Goal: Participate in discussion: Engage in conversation with other users on a specific topic

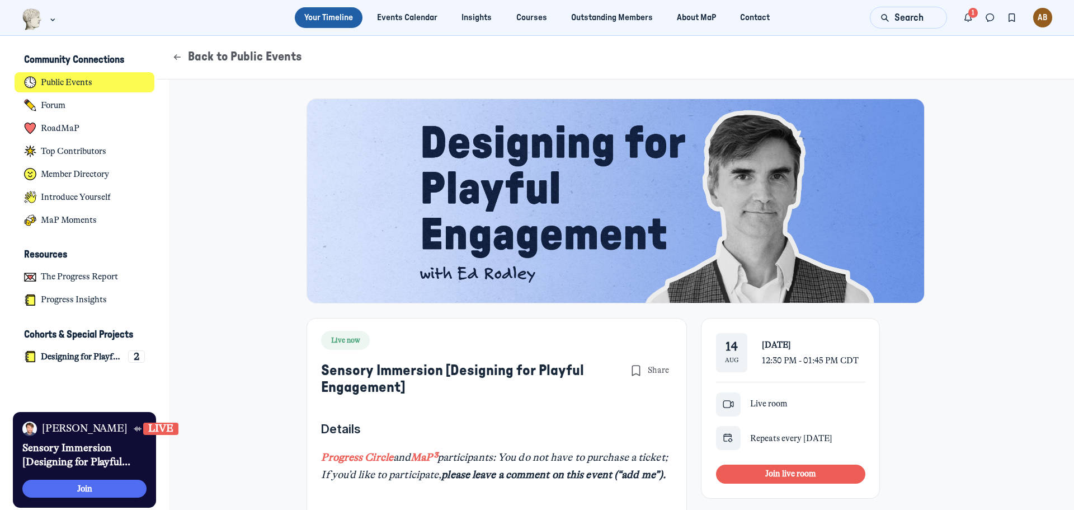
scroll to position [3127, 2200]
click at [789, 470] on span "Join live room" at bounding box center [791, 473] width 51 height 10
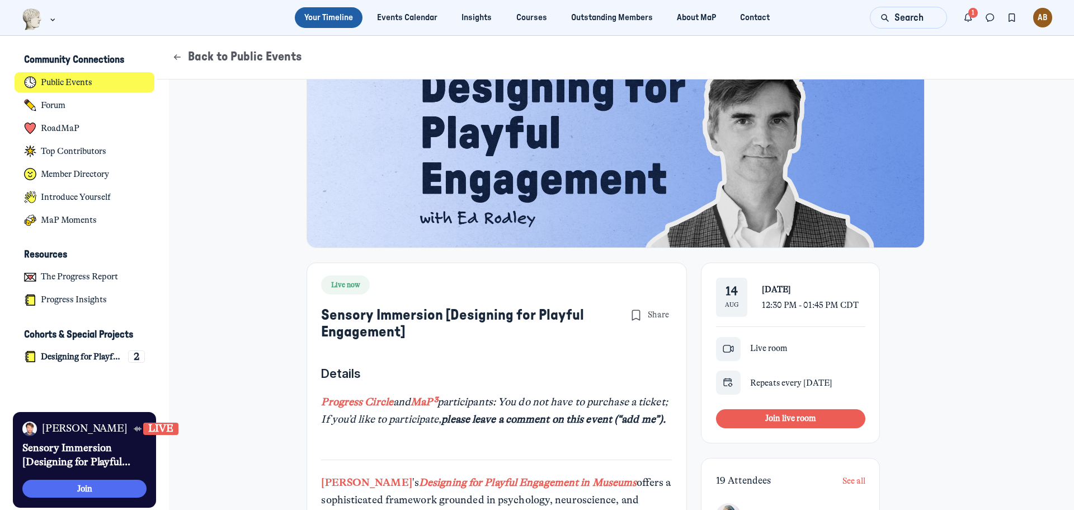
scroll to position [0, 0]
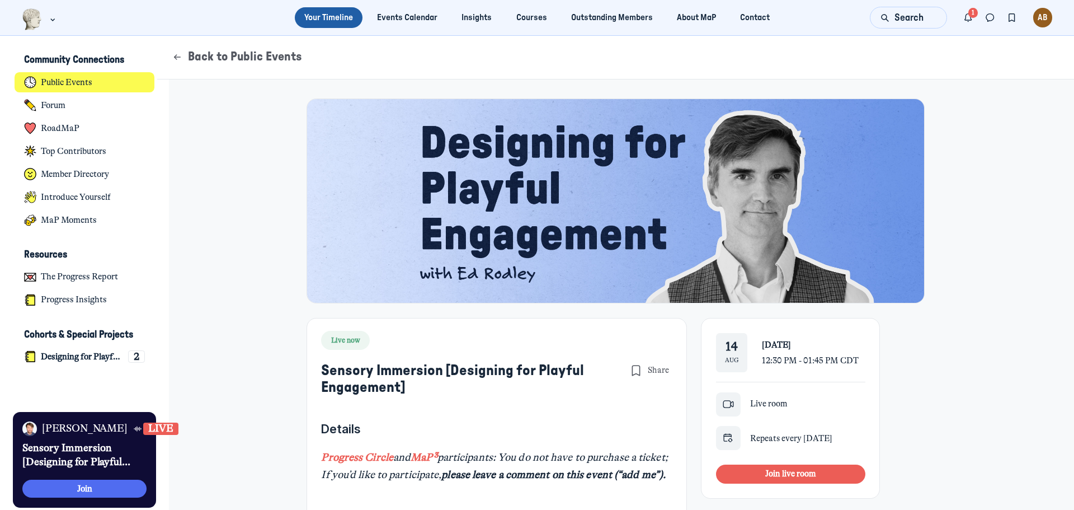
scroll to position [3127, 2200]
click at [99, 354] on h4 "Designing for Playful Engagement" at bounding box center [82, 356] width 82 height 11
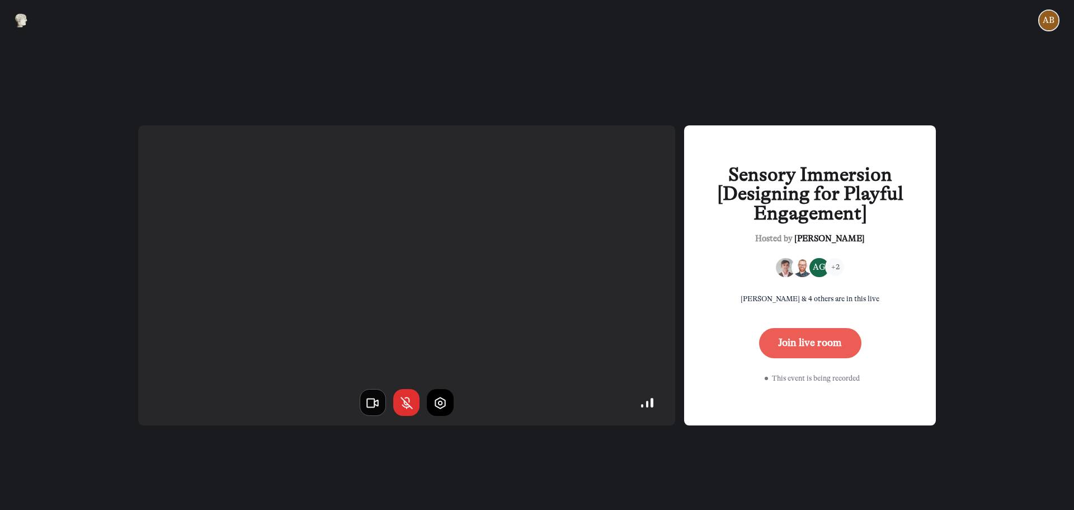
click at [369, 403] on icon "button" at bounding box center [372, 403] width 15 height 15
click at [811, 342] on button "Join live room" at bounding box center [810, 343] width 102 height 30
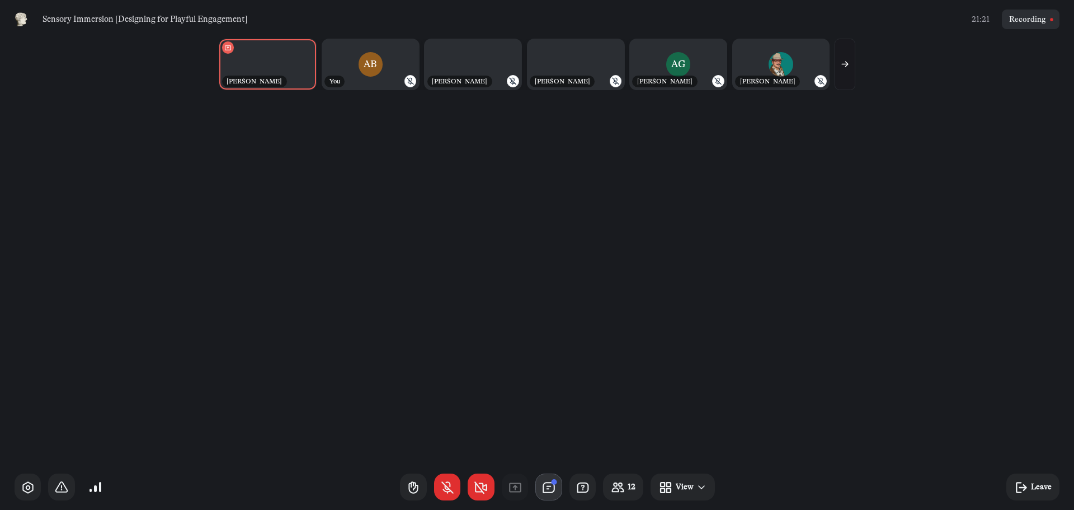
click at [556, 486] on icon "button" at bounding box center [549, 487] width 15 height 15
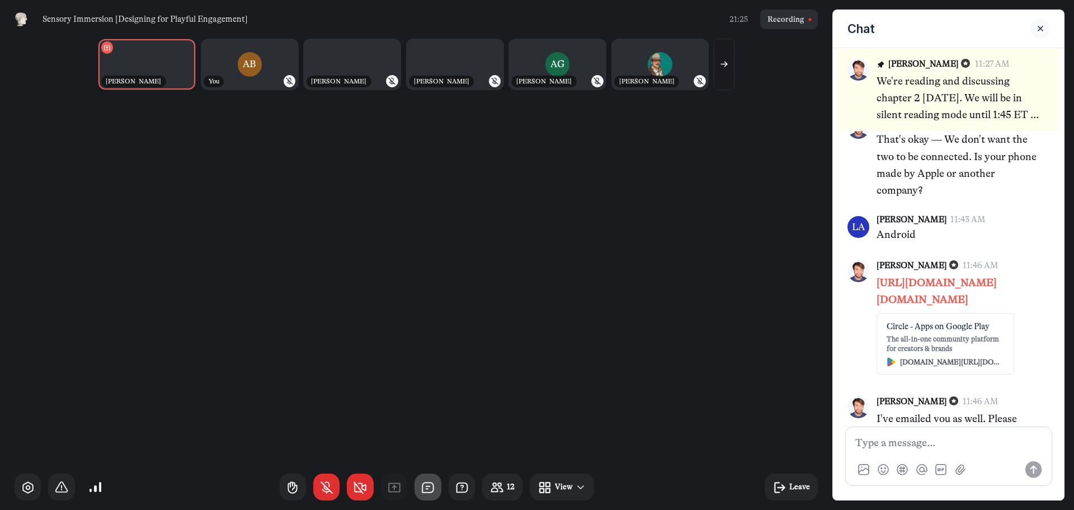
scroll to position [1045, 0]
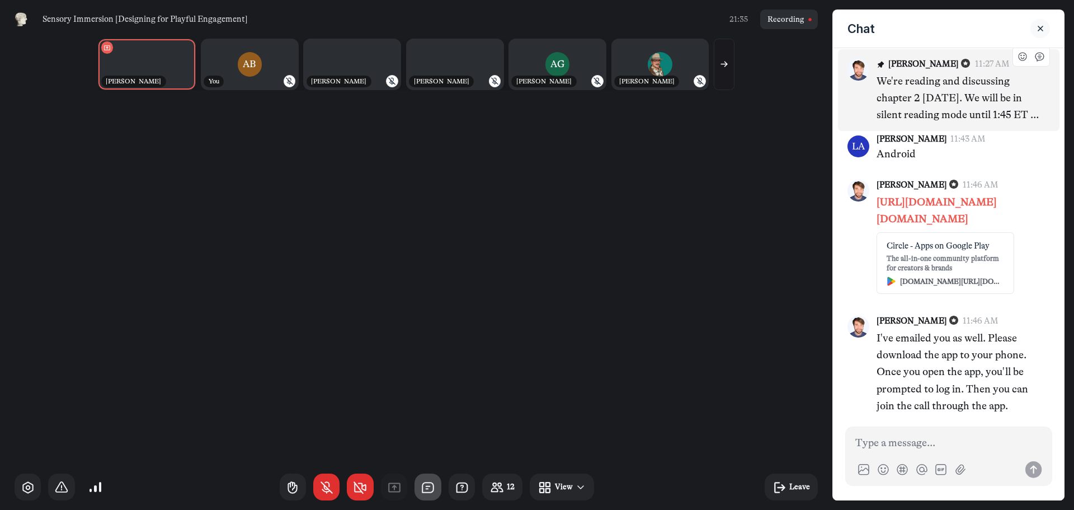
click at [987, 104] on p "We're reading and discussing chapter 2 today. We will be in silent reading mode…" at bounding box center [959, 98] width 164 height 51
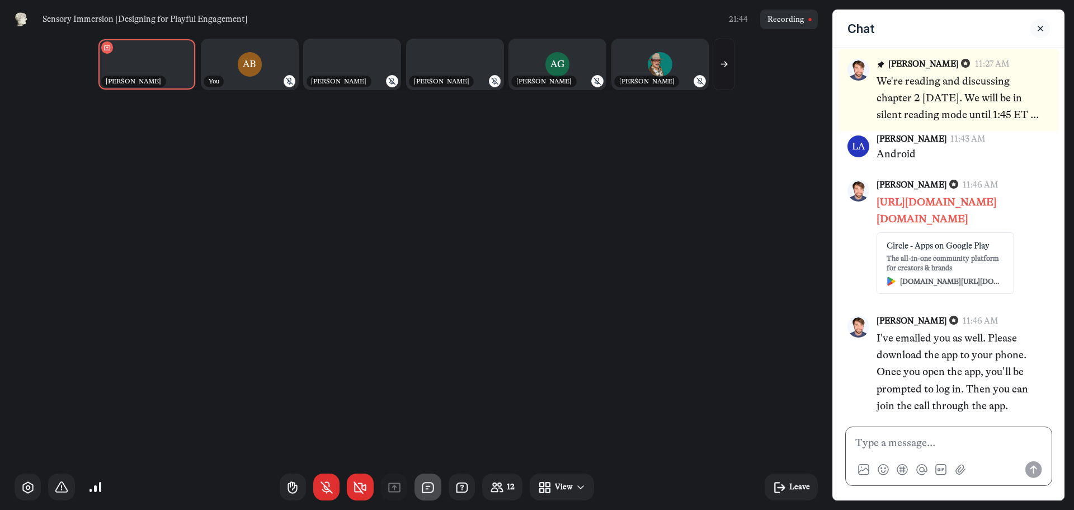
click at [953, 447] on p at bounding box center [949, 442] width 187 height 17
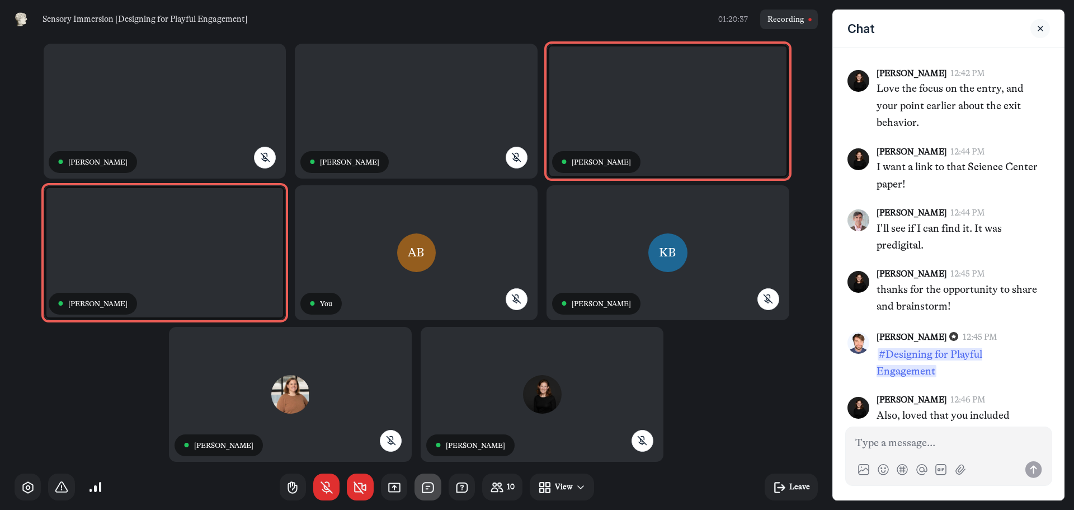
scroll to position [2395, 0]
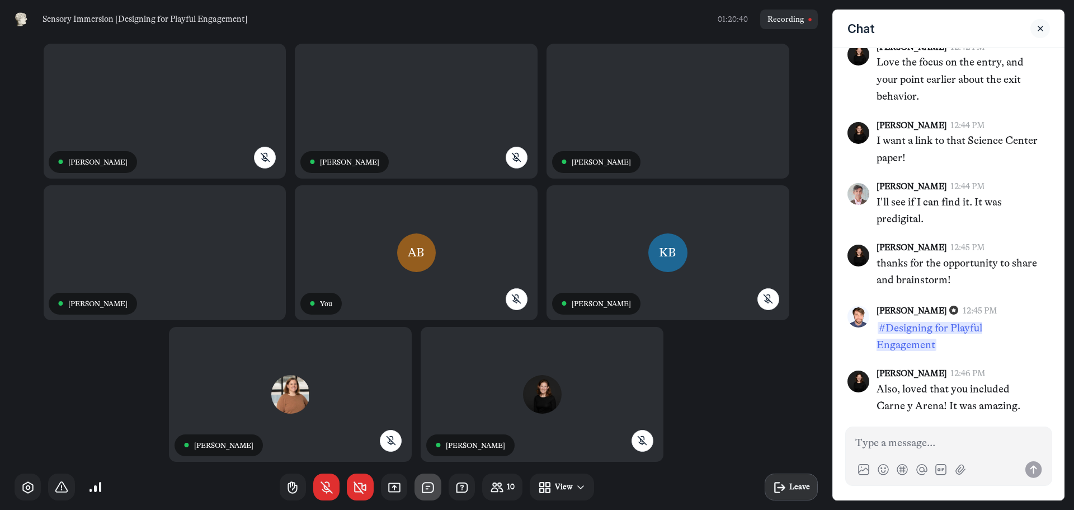
click at [786, 482] on icon "button" at bounding box center [780, 487] width 15 height 15
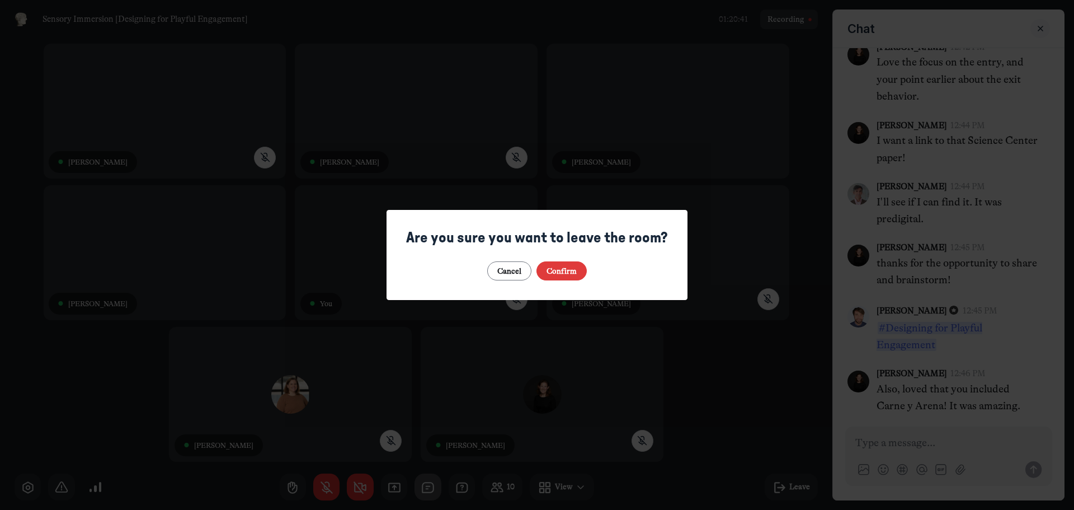
click at [556, 275] on button "Confirm" at bounding box center [562, 271] width 51 height 20
